Goal: Find specific page/section: Find specific page/section

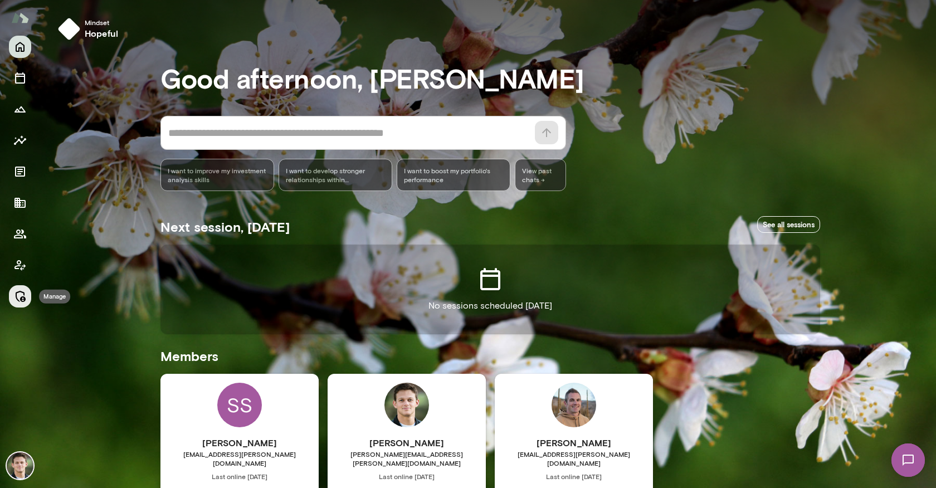
click at [21, 299] on icon "Manage" at bounding box center [21, 296] width 10 height 11
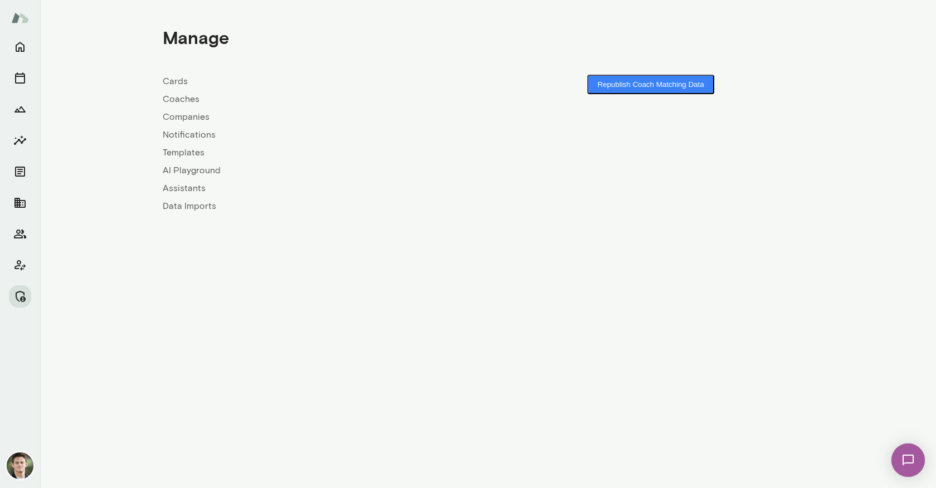
click at [184, 120] on link "Companies" at bounding box center [325, 116] width 325 height 13
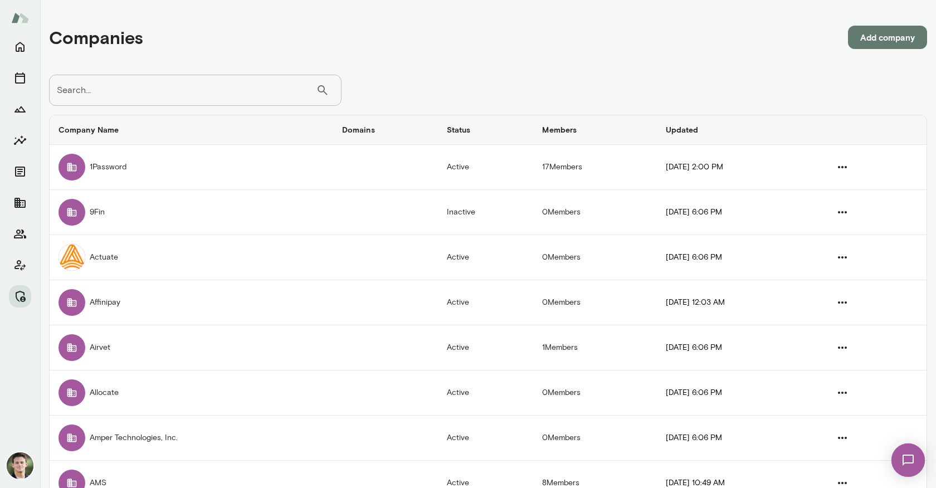
click at [205, 96] on input "Search..." at bounding box center [182, 90] width 267 height 31
type input "***"
